Goal: Task Accomplishment & Management: Manage account settings

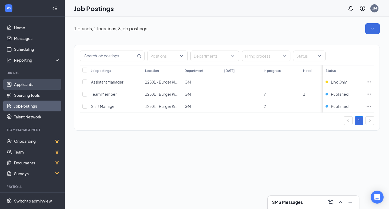
click at [28, 84] on link "Applicants" at bounding box center [37, 84] width 46 height 11
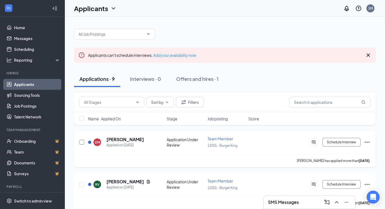
click at [83, 142] on input "checkbox" at bounding box center [81, 142] width 5 height 5
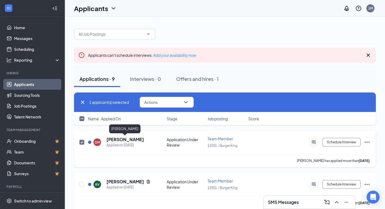
click at [133, 142] on h5 "[PERSON_NAME]" at bounding box center [125, 139] width 38 height 6
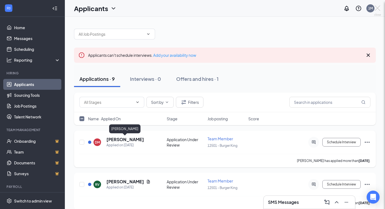
checkbox input "false"
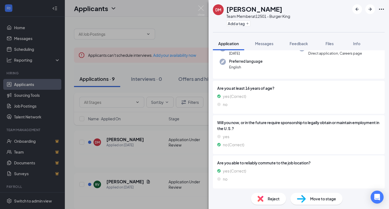
click at [330, 201] on span "Move to stage" at bounding box center [323, 199] width 26 height 6
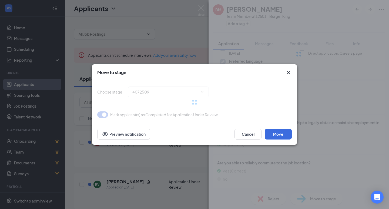
scroll to position [47, 0]
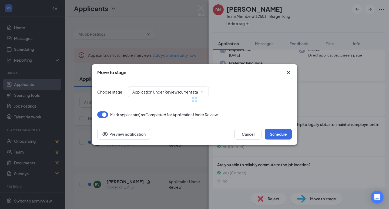
type input "Onsite Interview (next stage)"
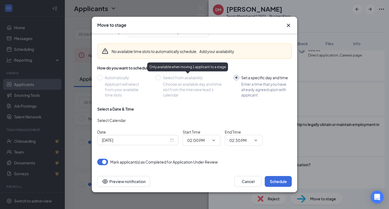
scroll to position [0, 0]
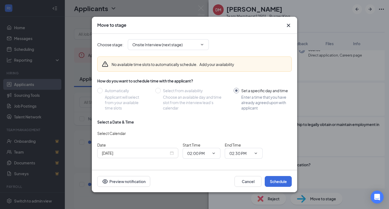
click at [284, 26] on div "Move to stage" at bounding box center [194, 25] width 195 height 6
click at [288, 24] on icon "Cross" at bounding box center [288, 25] width 6 height 6
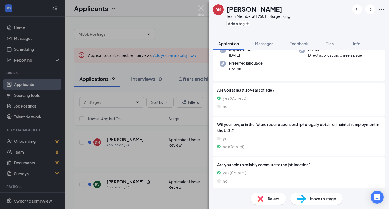
scroll to position [49, 0]
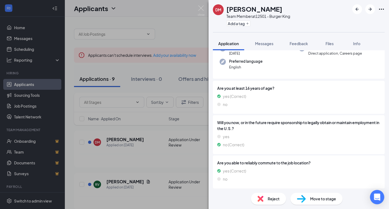
click at [377, 200] on div "Open Intercom Messenger" at bounding box center [377, 197] width 14 height 14
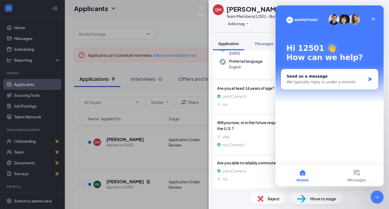
scroll to position [0, 0]
click at [373, 18] on icon "Close" at bounding box center [373, 19] width 4 height 4
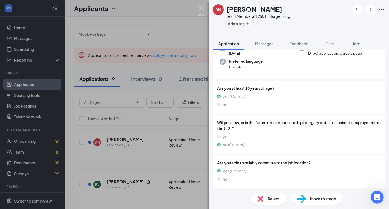
click at [324, 199] on span "Move to stage" at bounding box center [323, 199] width 26 height 6
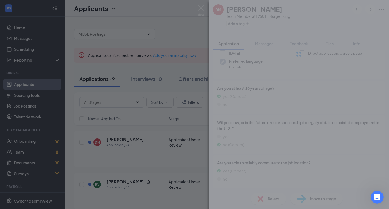
scroll to position [47, 0]
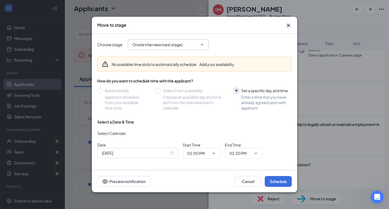
click at [204, 45] on icon "ChevronDown" at bounding box center [202, 44] width 4 height 4
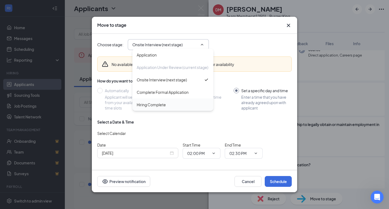
click at [175, 107] on div "Hiring Complete" at bounding box center [173, 105] width 72 height 6
type input "Hiring Complete"
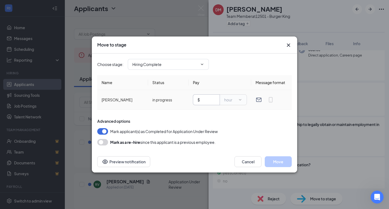
click at [204, 97] on input "text" at bounding box center [208, 100] width 14 height 6
type input "7.50"
click at [246, 135] on div "Advanced options Mark applicant(s) as Completed for Application Under Review [P…" at bounding box center [194, 131] width 195 height 27
click at [279, 162] on button "Move" at bounding box center [278, 161] width 27 height 11
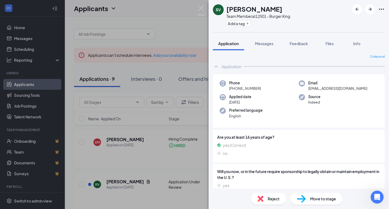
click at [170, 19] on div "RV [PERSON_NAME] Team Member at 12501 - Burger King Add a tag Application Messa…" at bounding box center [194, 104] width 389 height 209
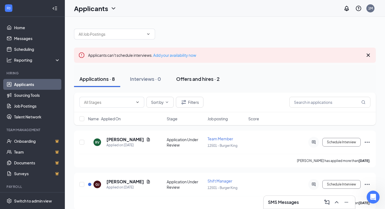
click at [209, 79] on div "Offers and hires · 2" at bounding box center [198, 78] width 44 height 7
